Goal: Information Seeking & Learning: Learn about a topic

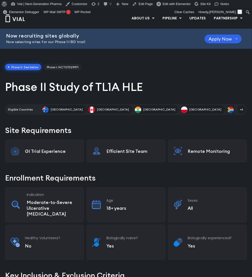
click at [43, 89] on h1 "Phase II Study of TL1A HLE" at bounding box center [126, 87] width 242 height 15
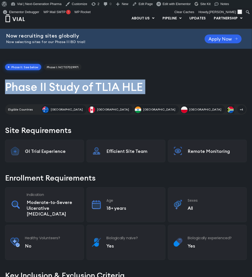
click at [43, 89] on h1 "Phase II Study of TL1A HLE" at bounding box center [126, 87] width 242 height 15
copy div "Phase II Study of TL1A HLE"
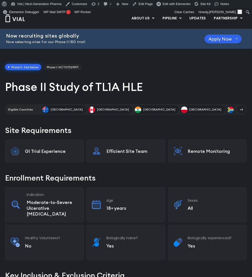
click at [27, 133] on h2 "Site Requirements" at bounding box center [126, 130] width 242 height 11
click at [13, 130] on h2 "Site Requirements" at bounding box center [126, 130] width 242 height 11
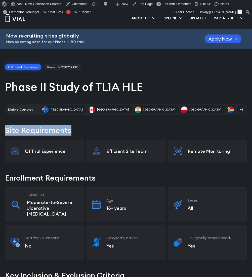
copy div "Site Requirements"
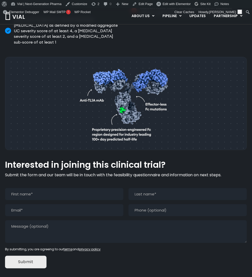
scroll to position [325, 0]
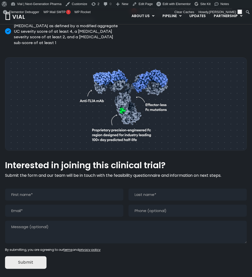
click at [17, 161] on h2 "Interested in joining this clinical trial?" at bounding box center [126, 166] width 242 height 10
drag, startPoint x: 110, startPoint y: 147, endPoint x: 164, endPoint y: 146, distance: 54.1
click at [164, 161] on h2 "Interested in joining this clinical trial?" at bounding box center [126, 166] width 242 height 10
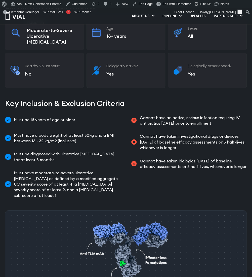
scroll to position [0, 0]
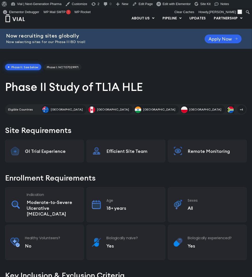
click at [16, 36] on h2 "Now recruiting sites globally" at bounding box center [99, 36] width 186 height 6
copy div "Now recruiting sites globally"
click at [43, 41] on p "Now selecting sites for our Phase II IBD trial!" at bounding box center [99, 42] width 186 height 6
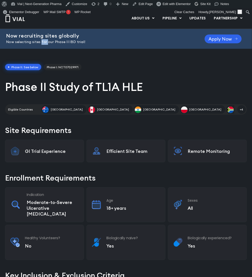
click at [43, 41] on p "Now selecting sites for our Phase II IBD trial!" at bounding box center [99, 42] width 186 height 6
click at [60, 41] on p "Now selecting sites for our Phase II IBD trial!" at bounding box center [99, 42] width 186 height 6
drag, startPoint x: 68, startPoint y: 41, endPoint x: 82, endPoint y: 41, distance: 14.1
click at [82, 41] on p "Now selecting sites for our Phase II IBD trial!" at bounding box center [99, 42] width 186 height 6
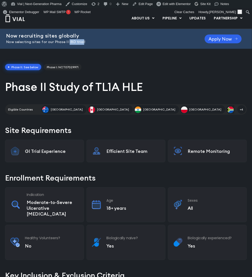
copy p "IBD trial"
drag, startPoint x: 54, startPoint y: 44, endPoint x: 67, endPoint y: 41, distance: 13.8
click at [67, 41] on p "Now selecting sites for our Phase II IBD trial!" at bounding box center [99, 42] width 186 height 6
copy p "Phase II"
drag, startPoint x: 15, startPoint y: 41, endPoint x: 40, endPoint y: 42, distance: 25.7
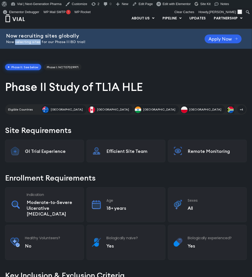
click at [40, 42] on p "Now selecting sites for our Phase II IBD trial!" at bounding box center [99, 42] width 186 height 6
copy p "selecting sites"
click at [58, 35] on h2 "Now recruiting sites globally" at bounding box center [99, 36] width 186 height 6
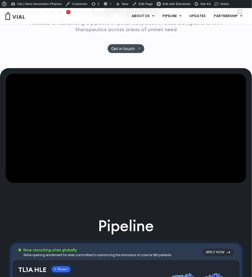
scroll to position [237, 0]
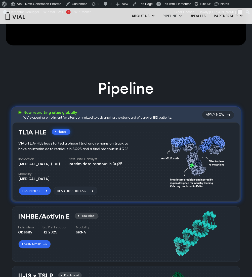
click at [42, 113] on h3 "Now recruiting sites globally" at bounding box center [98, 113] width 149 height 6
drag, startPoint x: 33, startPoint y: 117, endPoint x: 61, endPoint y: 118, distance: 28.7
click at [61, 118] on div "We're opening enrollment for sites committed to advancing the standard of care …" at bounding box center [98, 117] width 149 height 5
click at [78, 118] on div "We're opening enrollment for sites committed to advancing the standard of care …" at bounding box center [98, 117] width 149 height 5
